Goal: Check status: Check status

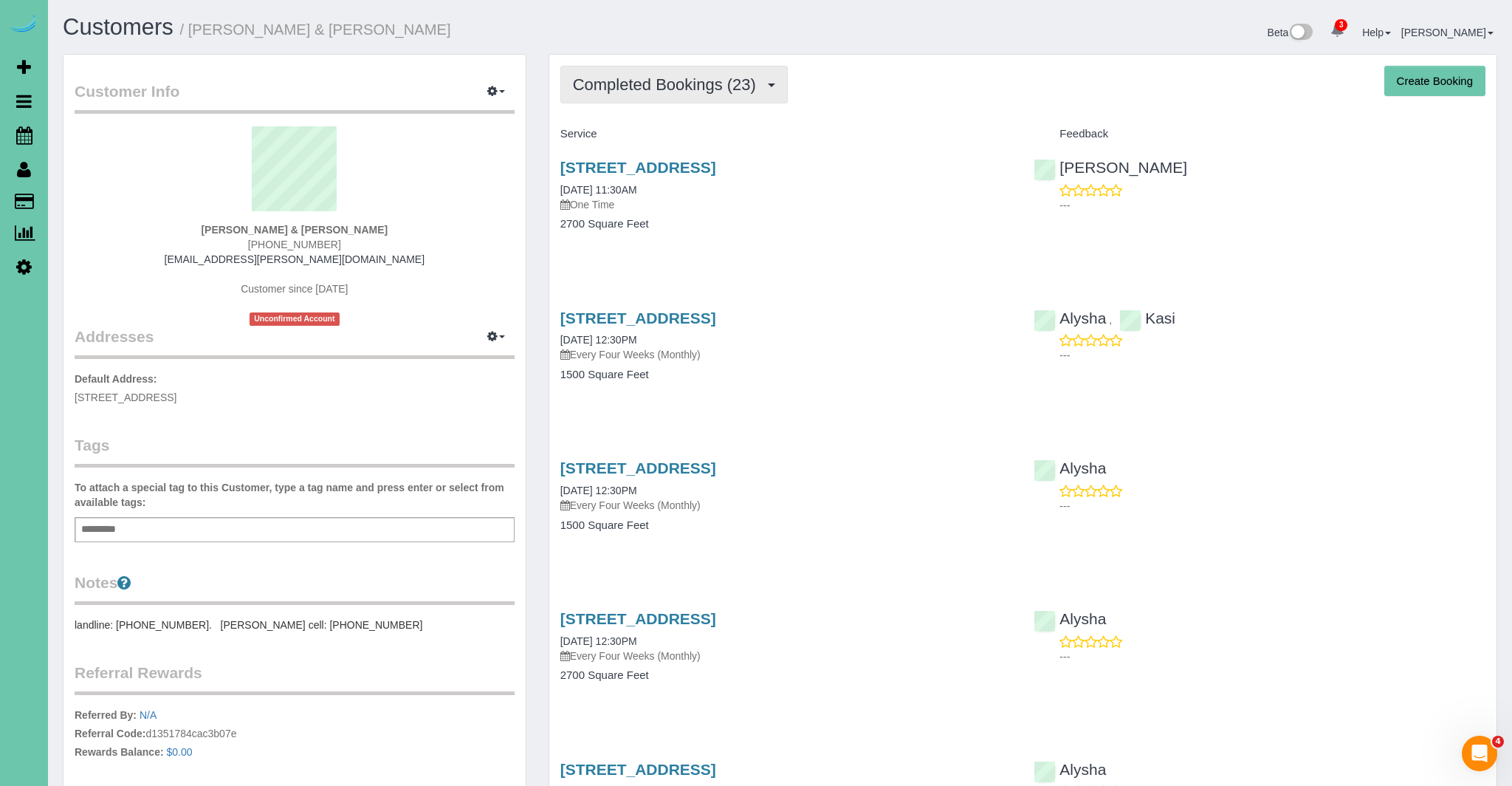
click at [710, 76] on span "Completed Bookings (23)" at bounding box center [668, 85] width 190 height 18
click at [684, 136] on link "Upcoming Bookings (31)" at bounding box center [641, 138] width 160 height 19
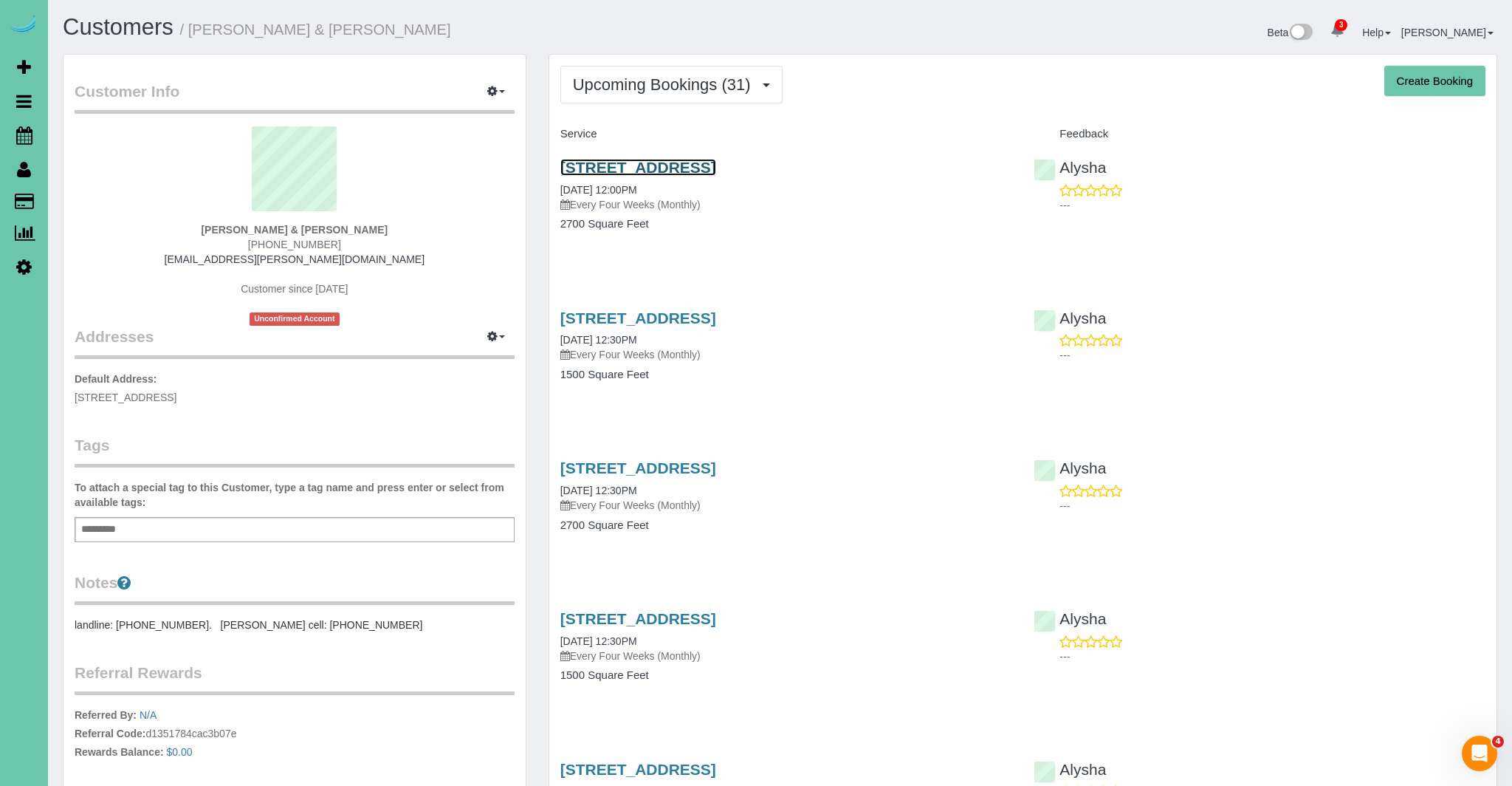
click at [706, 164] on link "1828 N 132nd Ave, Omaha, NE 68154" at bounding box center [639, 167] width 156 height 17
click at [692, 83] on span "Upcoming Bookings (31)" at bounding box center [665, 85] width 185 height 18
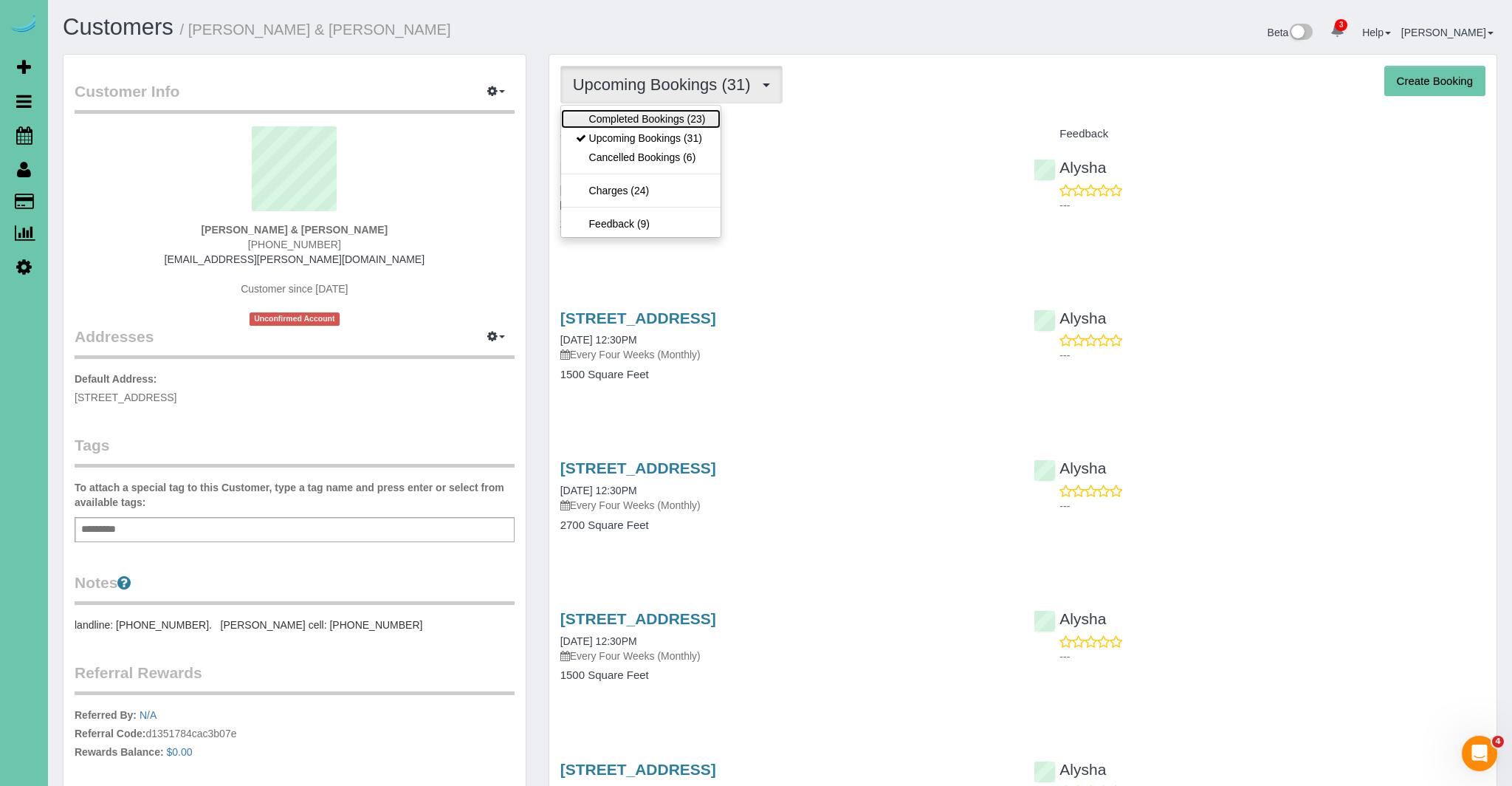
click at [631, 120] on link "Completed Bookings (23)" at bounding box center [641, 119] width 160 height 19
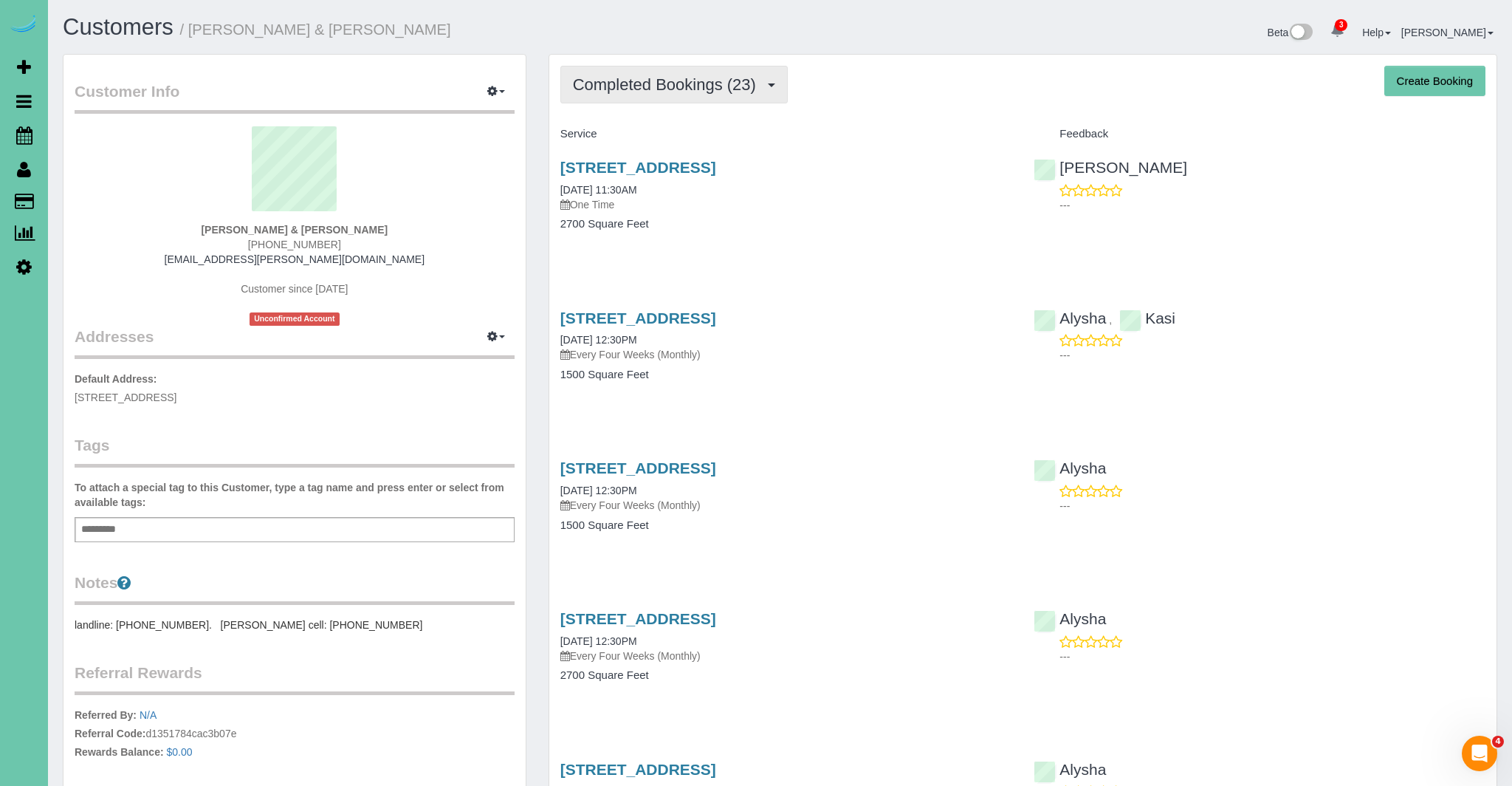
click at [616, 99] on button "Completed Bookings (23)" at bounding box center [675, 84] width 228 height 37
click at [616, 141] on link "Upcoming Bookings (31)" at bounding box center [641, 138] width 160 height 19
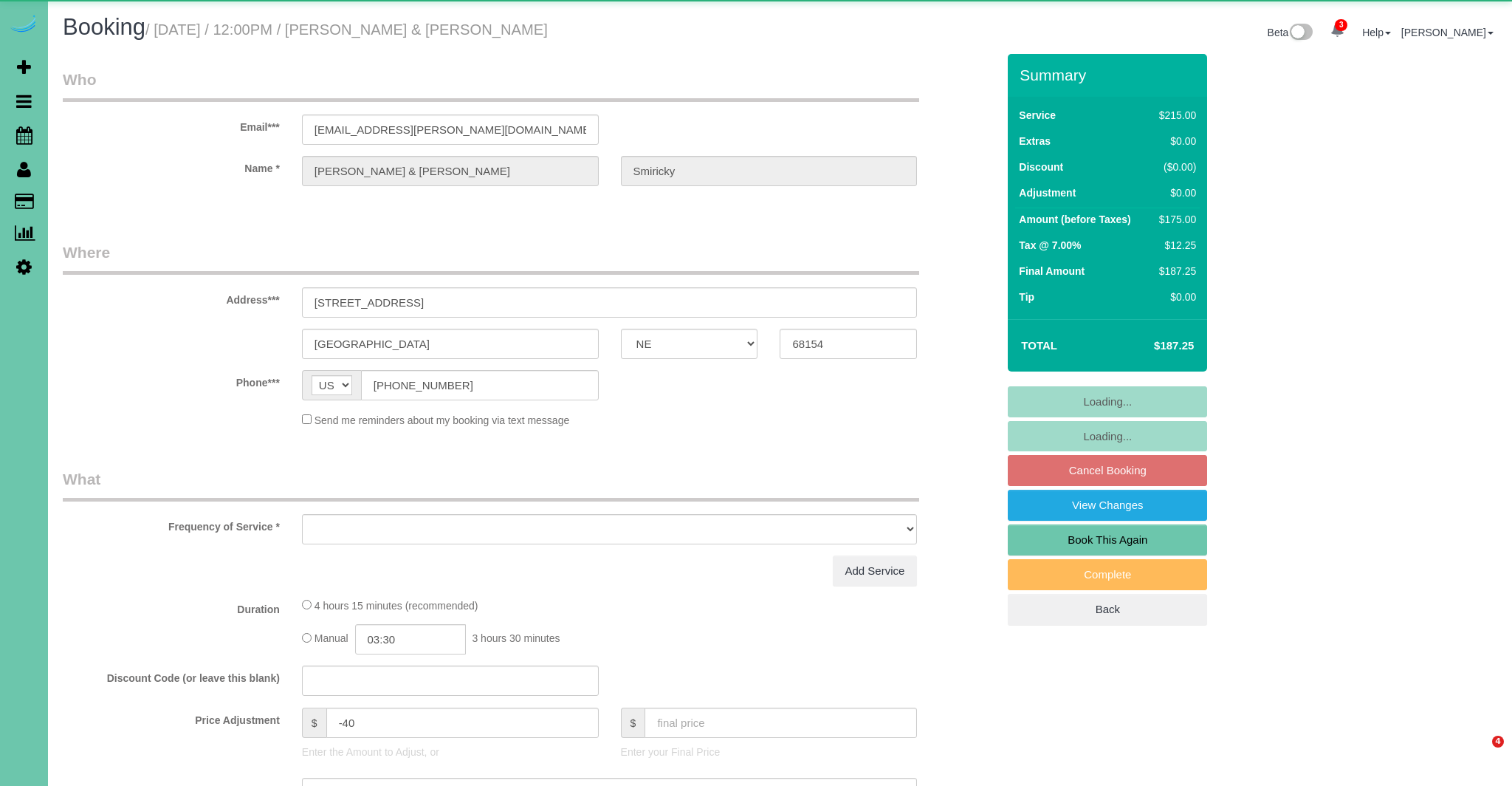
select select "NE"
select select "object:936"
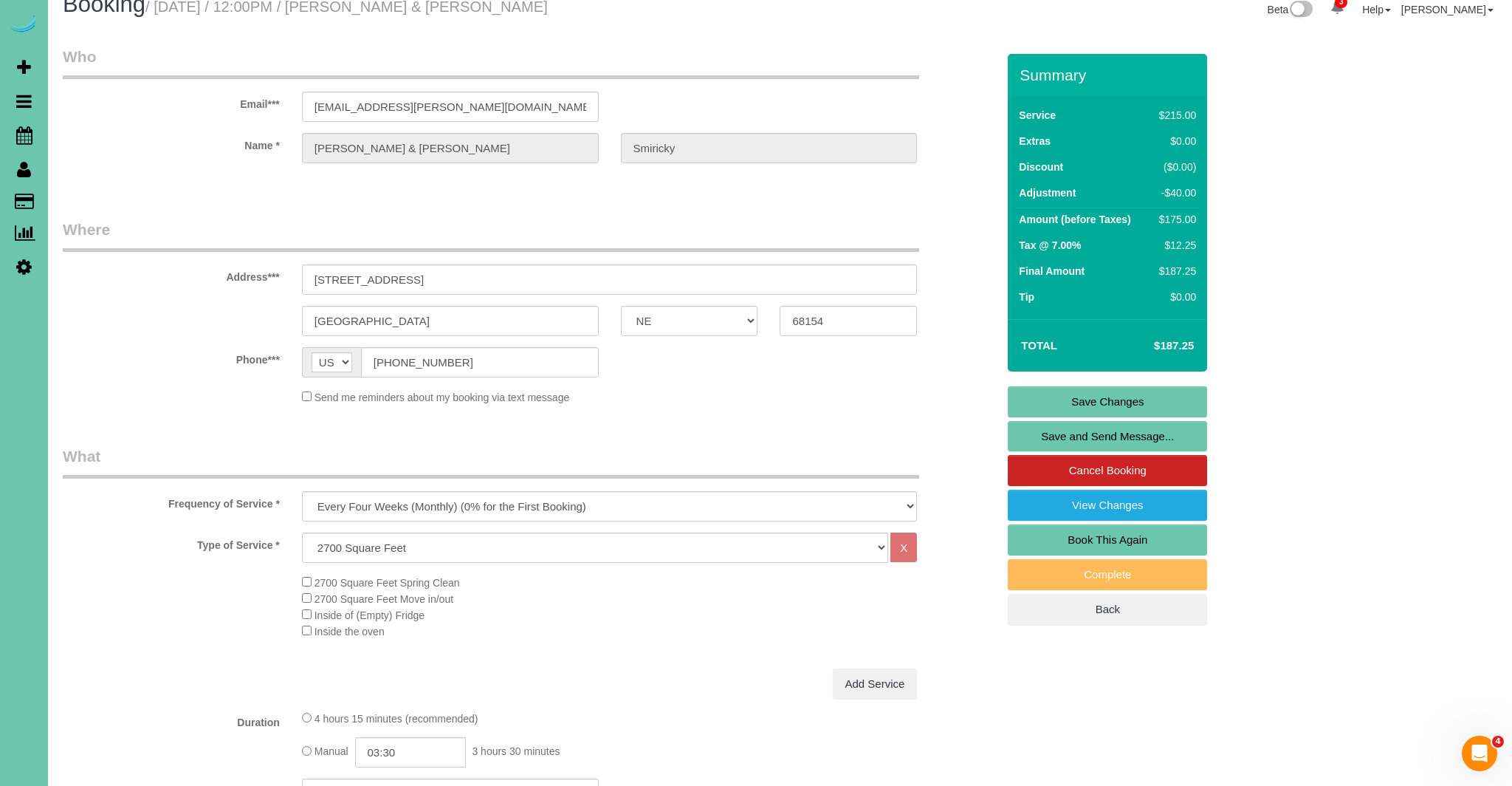
scroll to position [21, 0]
